Goal: Task Accomplishment & Management: Manage account settings

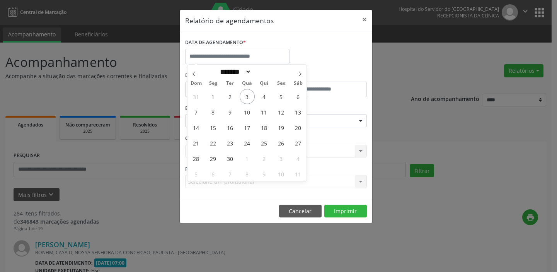
select select "*"
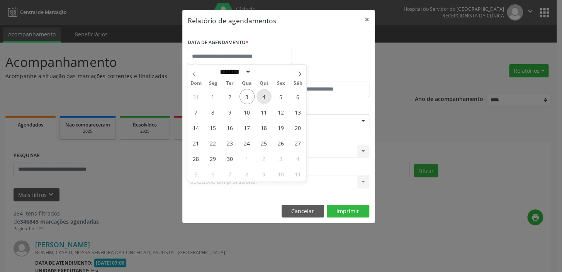
click at [266, 98] on span "4" at bounding box center [264, 96] width 15 height 15
type input "**********"
click at [263, 97] on span "4" at bounding box center [264, 96] width 15 height 15
click at [263, 97] on div "De" at bounding box center [232, 86] width 93 height 33
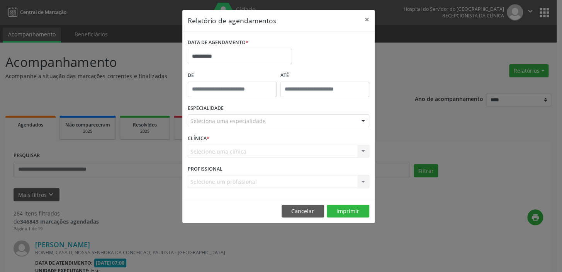
click at [362, 121] on div at bounding box center [364, 120] width 12 height 13
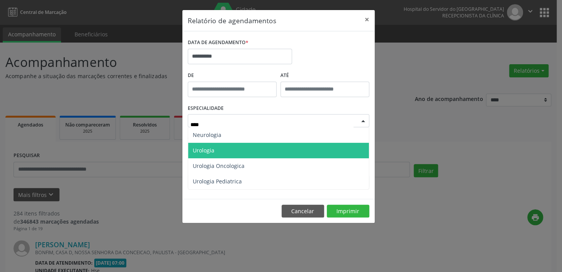
type input "*****"
click at [266, 146] on span "Urologia" at bounding box center [278, 150] width 181 height 15
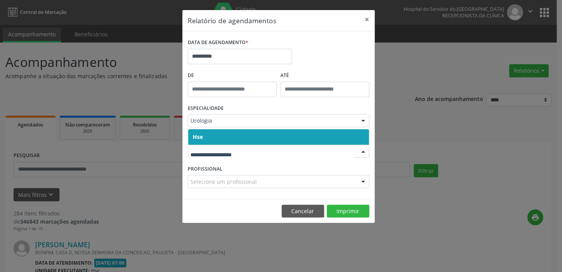
click at [201, 137] on span "Hse" at bounding box center [198, 136] width 10 height 7
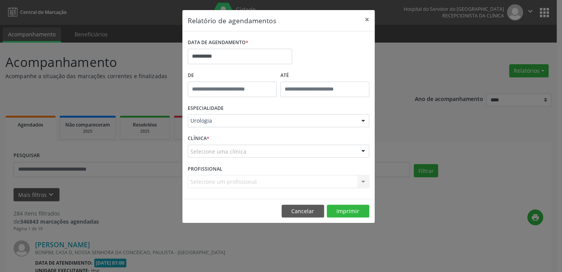
click at [252, 151] on div "Selecione uma clínica" at bounding box center [279, 151] width 182 height 13
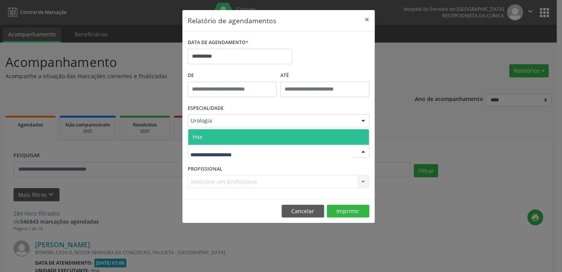
click at [206, 135] on span "Hse" at bounding box center [278, 136] width 181 height 15
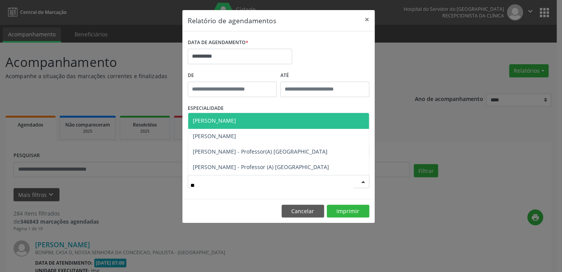
type input "***"
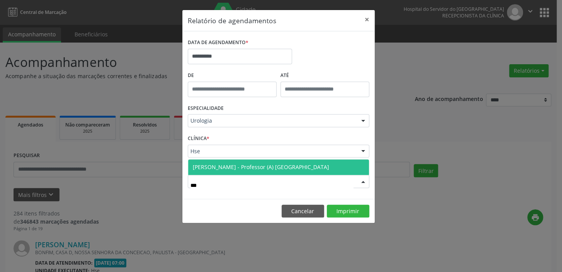
click at [236, 169] on span "[PERSON_NAME] - Professor (A) [GEOGRAPHIC_DATA]" at bounding box center [261, 166] width 136 height 7
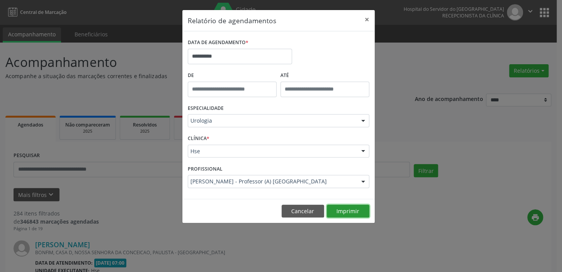
click at [346, 213] on button "Imprimir" at bounding box center [348, 210] width 43 height 13
click at [368, 20] on button "×" at bounding box center [366, 19] width 15 height 19
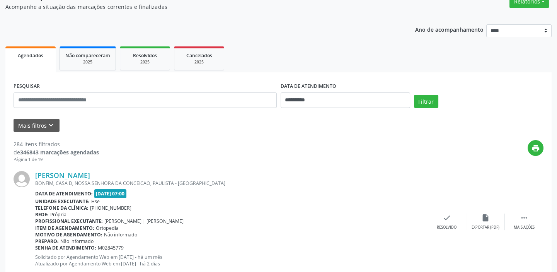
scroll to position [70, 0]
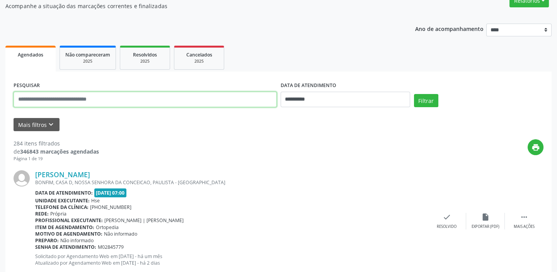
click at [100, 100] on input "text" at bounding box center [145, 99] width 263 height 15
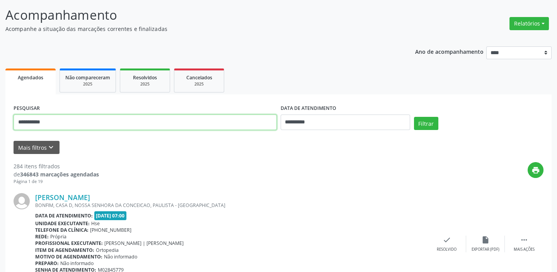
scroll to position [35, 0]
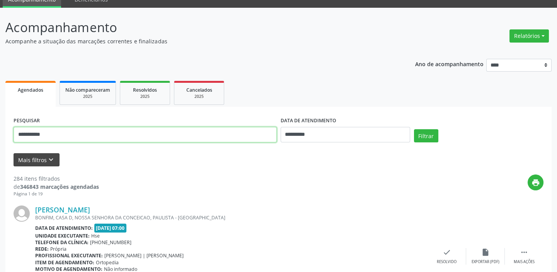
type input "**********"
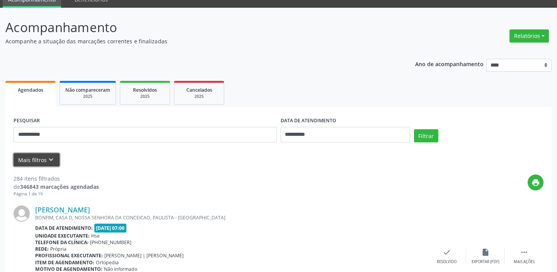
click at [50, 157] on icon "keyboard_arrow_down" at bounding box center [51, 159] width 9 height 9
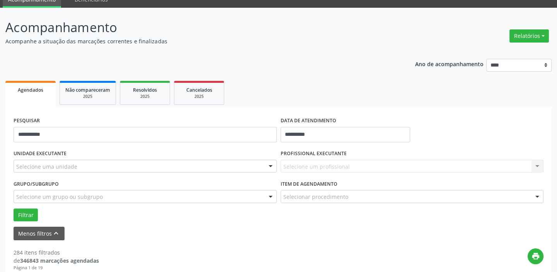
click at [117, 165] on div "Selecione uma unidade" at bounding box center [145, 166] width 263 height 13
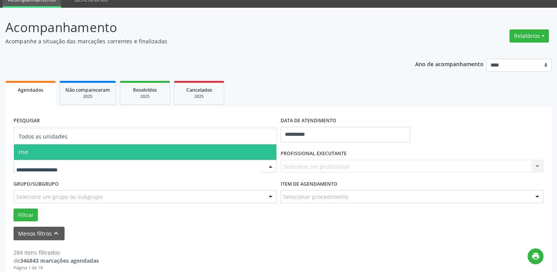
click at [109, 147] on span "Hse" at bounding box center [145, 151] width 262 height 15
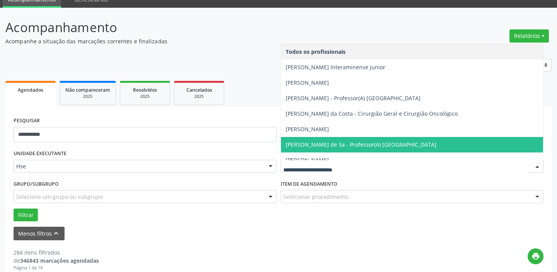
click at [339, 139] on span "[PERSON_NAME] de Sa - Professor(A) [GEOGRAPHIC_DATA]" at bounding box center [412, 144] width 262 height 15
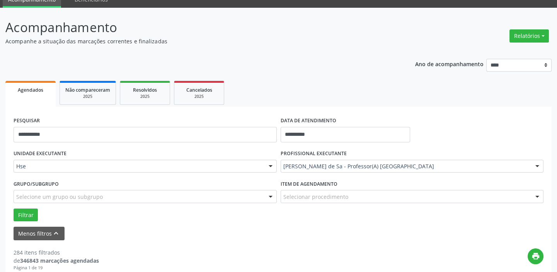
click at [355, 198] on div "Selecionar procedimento" at bounding box center [412, 196] width 263 height 13
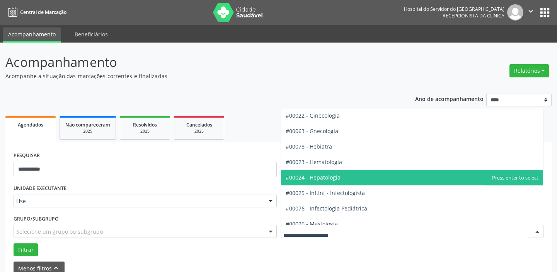
scroll to position [562, 0]
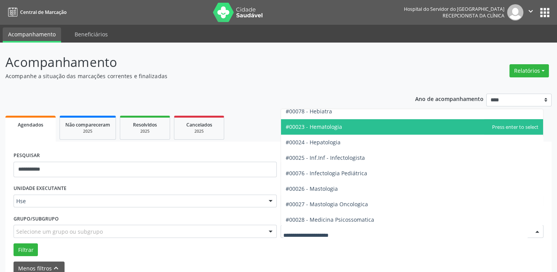
click at [354, 127] on span "#00023 - Hematologia" at bounding box center [412, 126] width 262 height 15
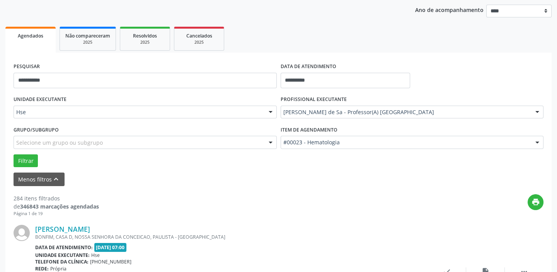
scroll to position [70, 0]
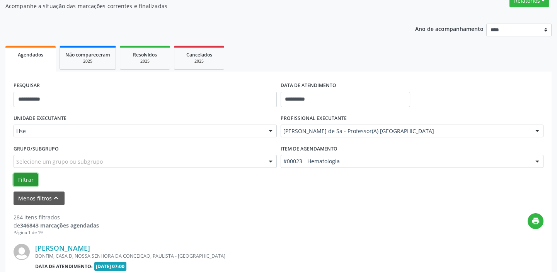
click at [23, 177] on button "Filtrar" at bounding box center [26, 179] width 24 height 13
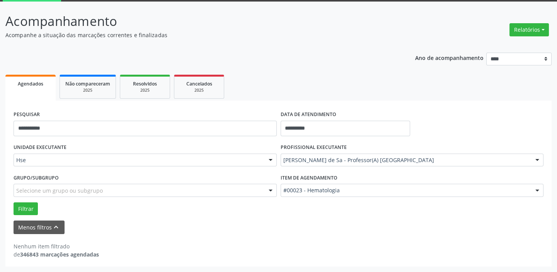
scroll to position [40, 0]
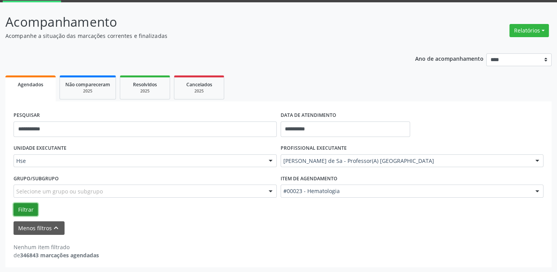
click at [29, 208] on button "Filtrar" at bounding box center [26, 209] width 24 height 13
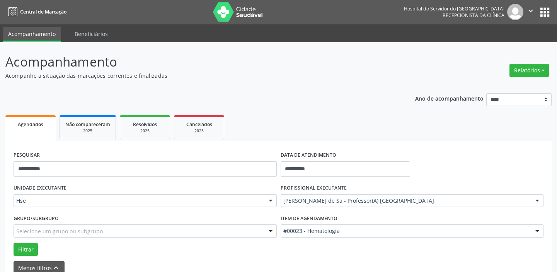
scroll to position [0, 0]
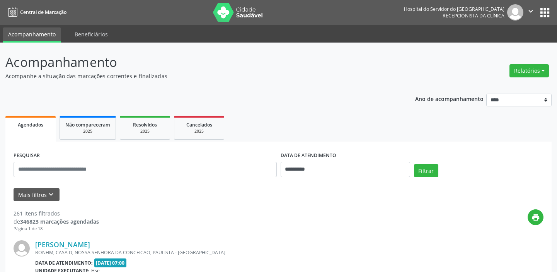
scroll to position [70, 0]
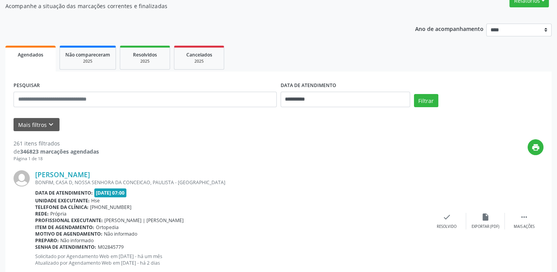
click at [34, 56] on span "Agendados" at bounding box center [31, 54] width 26 height 7
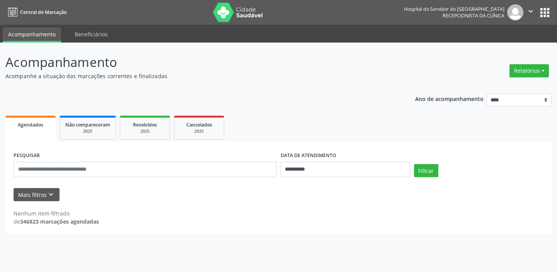
scroll to position [0, 0]
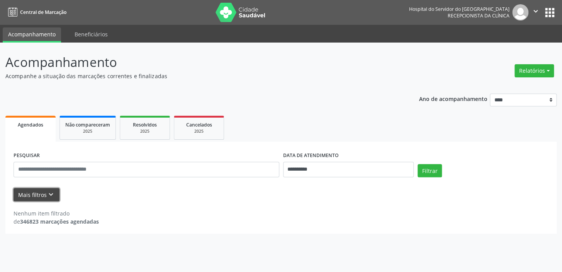
click at [51, 192] on icon "keyboard_arrow_down" at bounding box center [51, 194] width 9 height 9
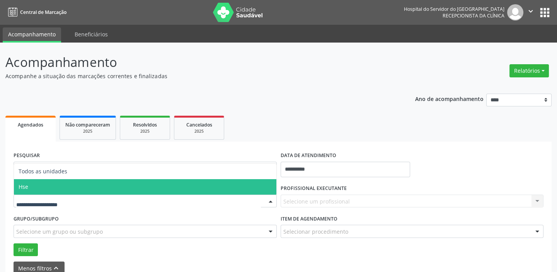
click at [56, 184] on span "Hse" at bounding box center [145, 186] width 262 height 15
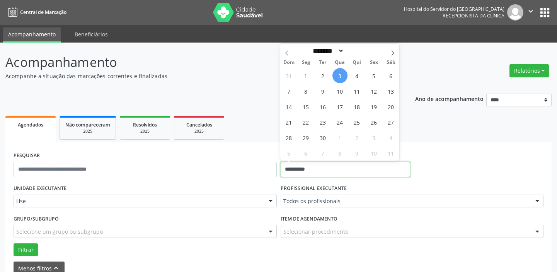
click at [303, 172] on input "**********" at bounding box center [345, 169] width 129 height 15
click at [338, 73] on span "3" at bounding box center [339, 75] width 15 height 15
type input "**********"
click at [338, 73] on span "3" at bounding box center [339, 75] width 15 height 15
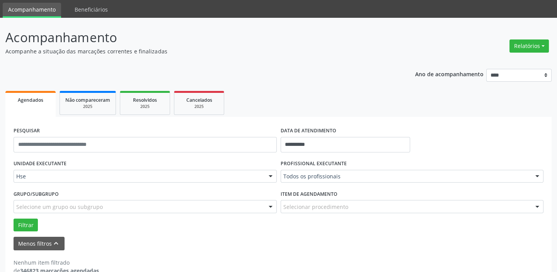
scroll to position [35, 0]
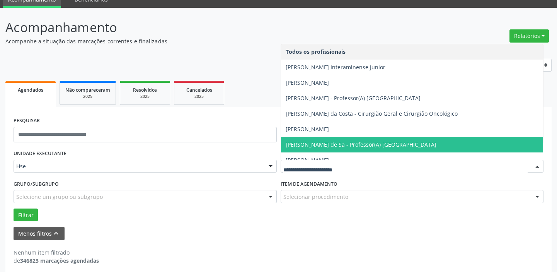
click at [344, 142] on span "[PERSON_NAME] de Sa - Professor(A) [GEOGRAPHIC_DATA]" at bounding box center [361, 144] width 151 height 7
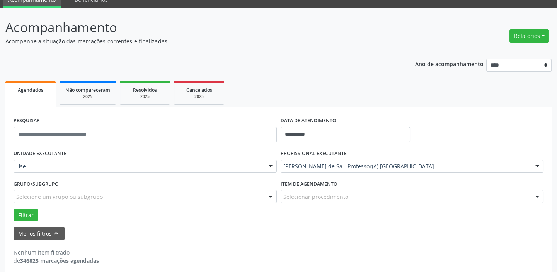
click at [372, 196] on div "Selecionar procedimento" at bounding box center [412, 196] width 263 height 13
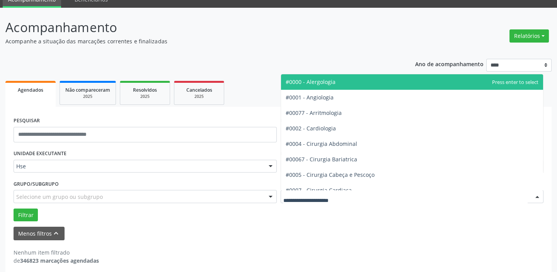
click at [259, 257] on div "Nenhum item filtrado de 346823 marcações agendadas" at bounding box center [279, 256] width 530 height 16
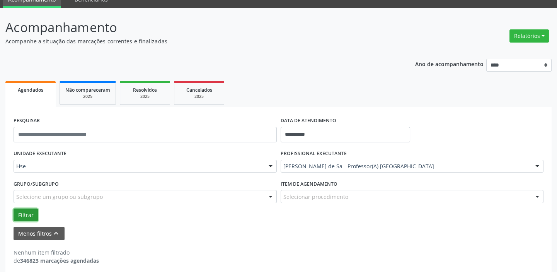
click at [29, 213] on button "Filtrar" at bounding box center [26, 214] width 24 height 13
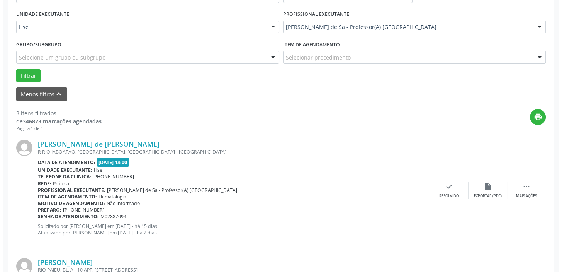
scroll to position [155, 0]
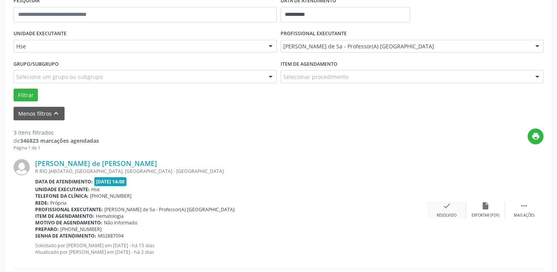
click at [452, 209] on div "check Resolvido" at bounding box center [446, 209] width 39 height 17
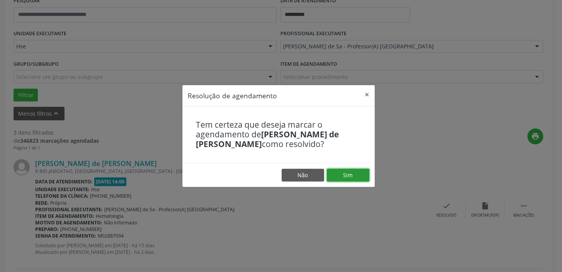
click at [356, 175] on button "Sim" at bounding box center [348, 175] width 43 height 13
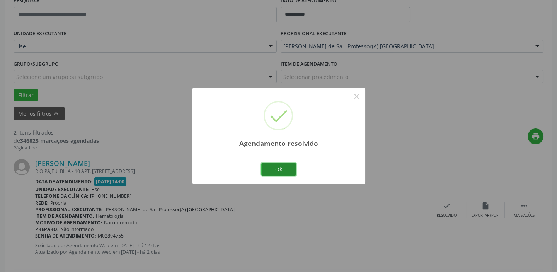
click at [284, 168] on button "Ok" at bounding box center [278, 169] width 35 height 13
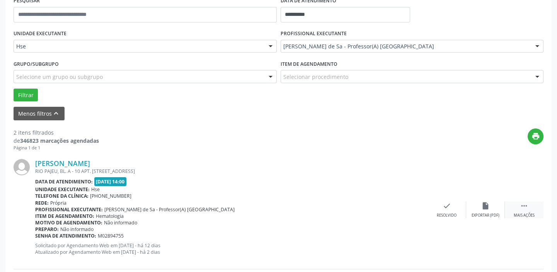
click at [524, 208] on icon "" at bounding box center [524, 205] width 9 height 9
click at [485, 204] on icon "alarm_off" at bounding box center [485, 205] width 9 height 9
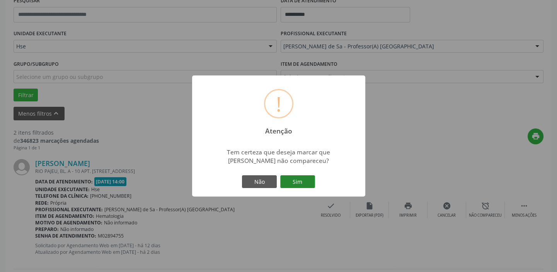
click at [307, 183] on button "Sim" at bounding box center [297, 181] width 35 height 13
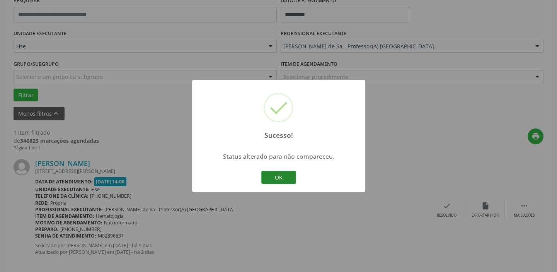
click at [289, 177] on button "OK" at bounding box center [278, 177] width 35 height 13
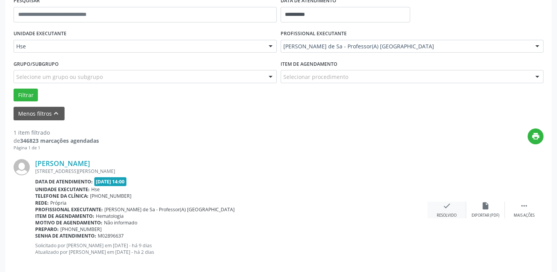
click at [446, 207] on icon "check" at bounding box center [447, 205] width 9 height 9
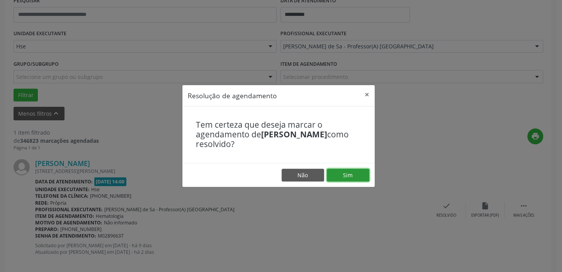
click at [353, 175] on button "Sim" at bounding box center [348, 175] width 43 height 13
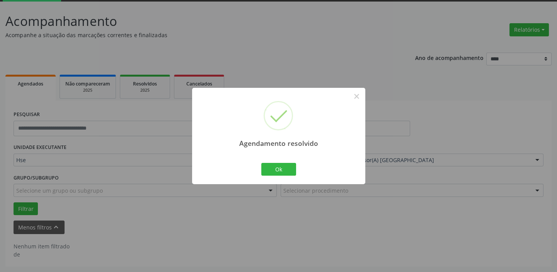
scroll to position [40, 0]
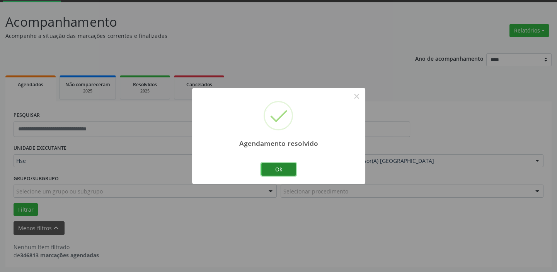
click at [281, 170] on button "Ok" at bounding box center [278, 169] width 35 height 13
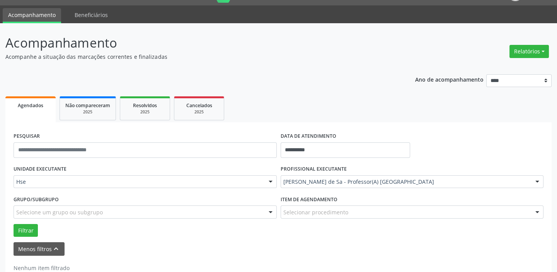
scroll to position [0, 0]
